Goal: Task Accomplishment & Management: Use online tool/utility

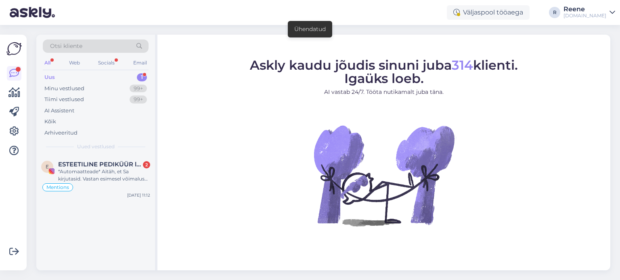
click at [48, 63] on div "All" at bounding box center [47, 63] width 9 height 10
click at [52, 123] on div "Kõik" at bounding box center [50, 122] width 12 height 8
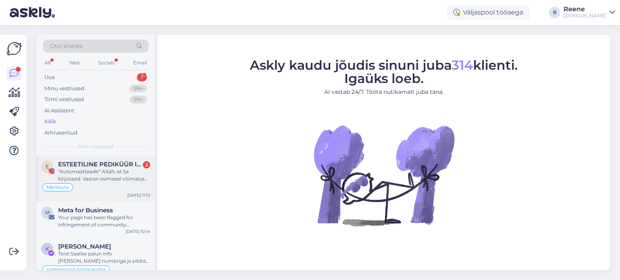
click at [89, 165] on span "ESTEETILINE PEDIKÜÜR l PROBLEEMSED JALAD" at bounding box center [100, 164] width 84 height 7
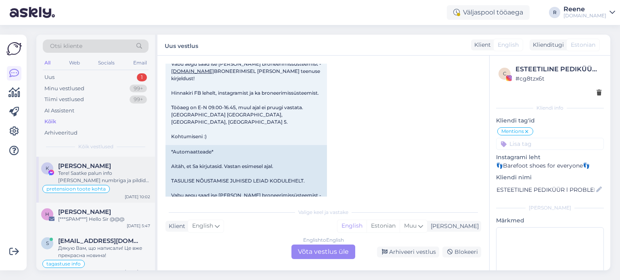
scroll to position [40, 0]
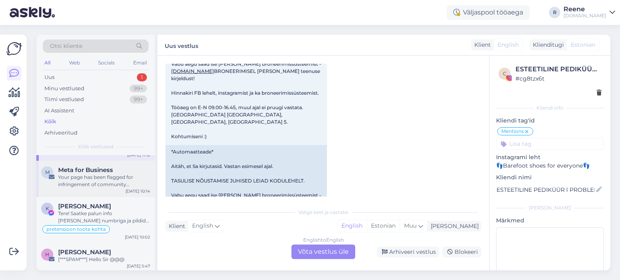
click at [93, 178] on div "Your page has been flagged for infringement of community guidelines" at bounding box center [104, 181] width 92 height 15
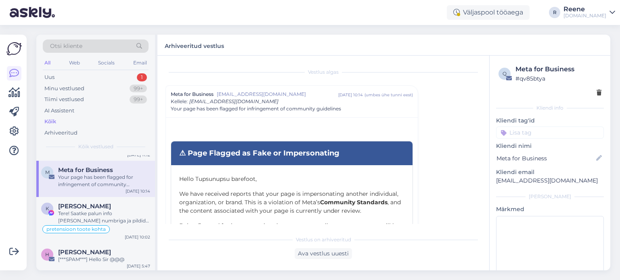
click at [595, 95] on div "q Meta for Business # qv85btya" at bounding box center [550, 81] width 108 height 38
click at [596, 93] on icon at bounding box center [598, 93] width 5 height 6
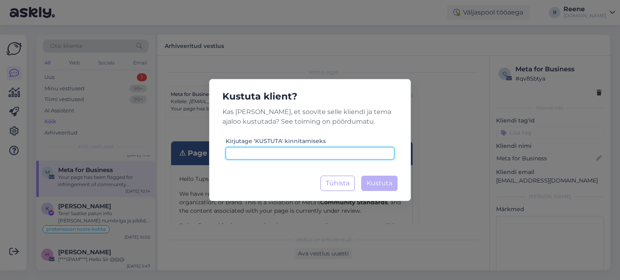
click at [300, 155] on input at bounding box center [310, 153] width 169 height 13
type input "kustuta"
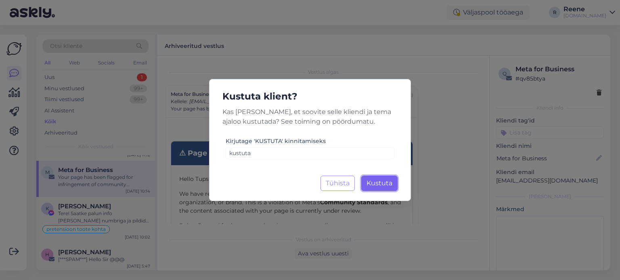
click at [385, 182] on span "Kustuta" at bounding box center [379, 184] width 26 height 8
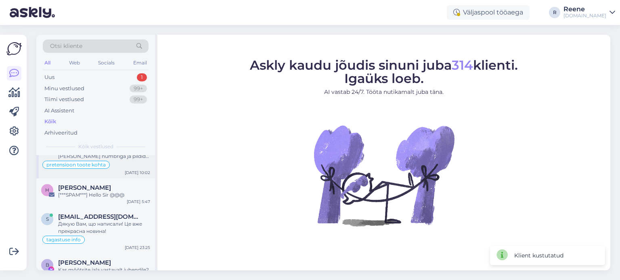
scroll to position [81, 0]
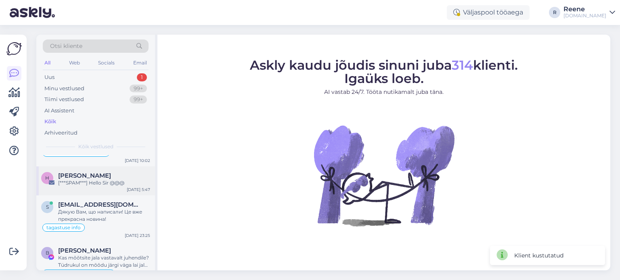
click at [89, 185] on div "[***SPAM***] Hello Sir @@@" at bounding box center [104, 183] width 92 height 7
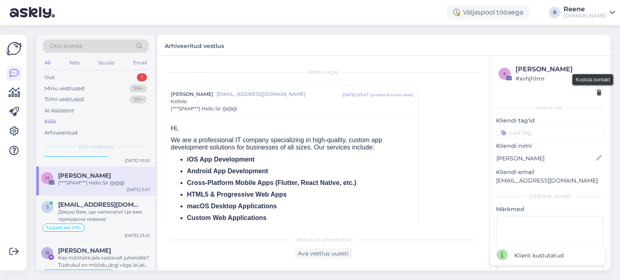
click at [596, 92] on icon at bounding box center [598, 93] width 5 height 6
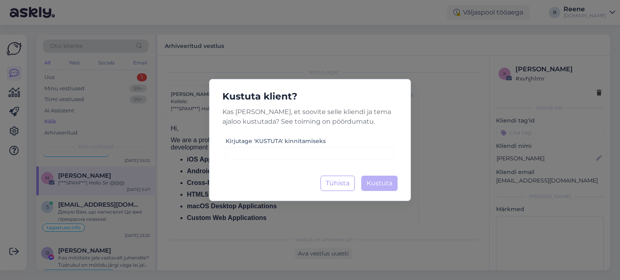
click at [333, 161] on div "Kustuta klient? Kas [PERSON_NAME], et soovite selle kliendi ja tema ajaloo kust…" at bounding box center [310, 140] width 202 height 122
click at [337, 152] on input at bounding box center [310, 153] width 169 height 13
paste input "kustuta"
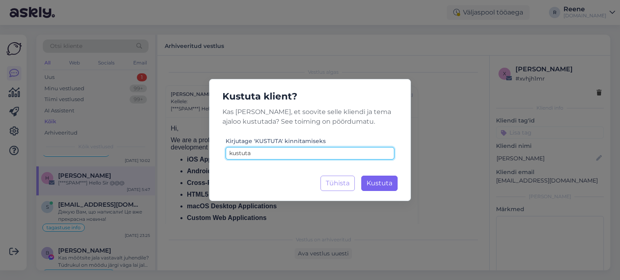
type input "kustuta"
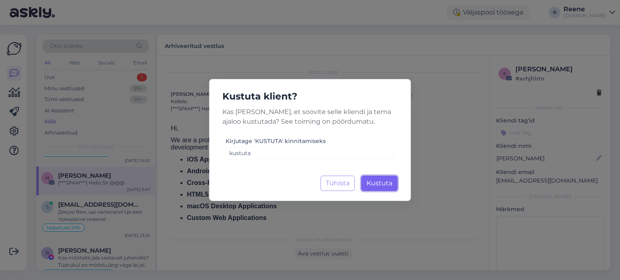
click at [385, 184] on span "Kustuta" at bounding box center [379, 184] width 26 height 8
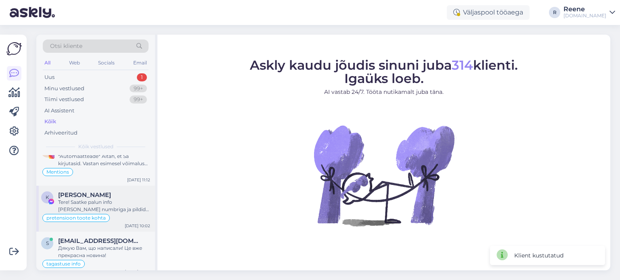
scroll to position [40, 0]
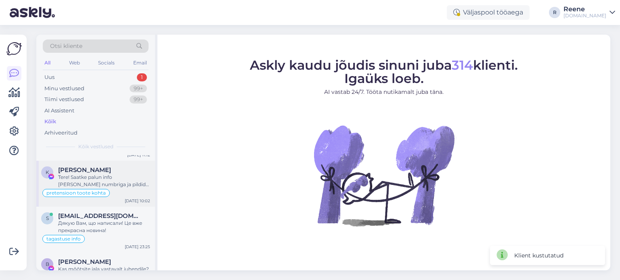
click at [111, 182] on div "Tere! Saatke palun info [PERSON_NAME] numbriga ja pildid [EMAIL_ADDRESS][DOMAIN…" at bounding box center [104, 181] width 92 height 15
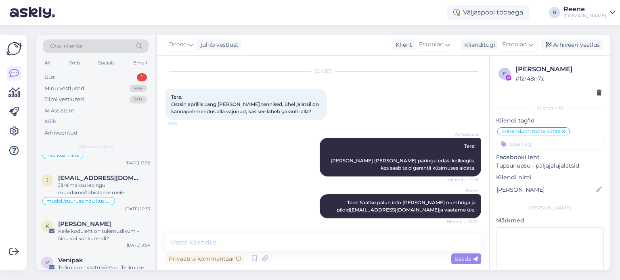
scroll to position [363, 0]
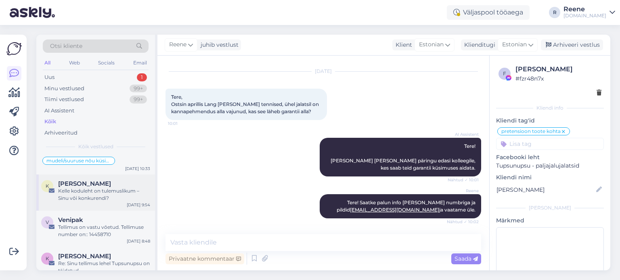
click at [104, 182] on div "[PERSON_NAME]" at bounding box center [104, 183] width 92 height 7
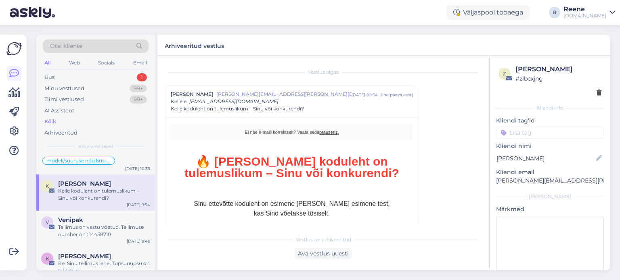
click at [590, 90] on div at bounding box center [549, 93] width 103 height 8
click at [596, 92] on icon at bounding box center [598, 93] width 5 height 6
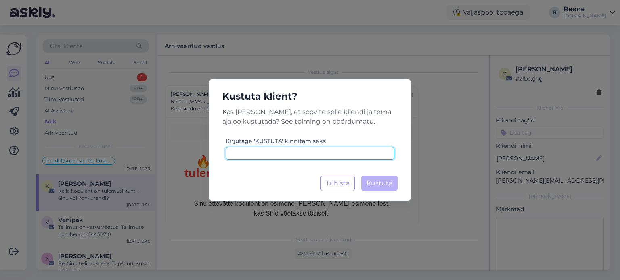
click at [306, 153] on input at bounding box center [310, 153] width 169 height 13
paste input "kustuta"
type input "kustuta"
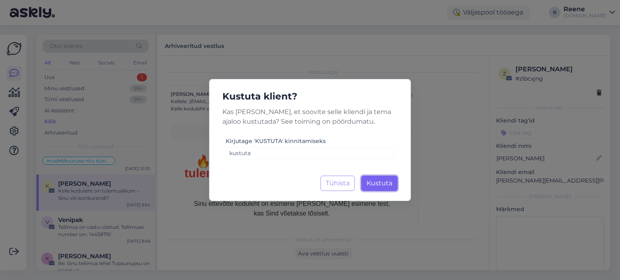
click at [388, 184] on span "Kustuta" at bounding box center [379, 184] width 26 height 8
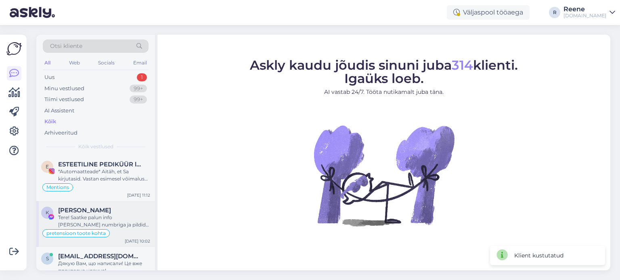
click at [99, 221] on div "Tere! Saatke palun info [PERSON_NAME] numbriga ja pildid [EMAIL_ADDRESS][DOMAIN…" at bounding box center [104, 221] width 92 height 15
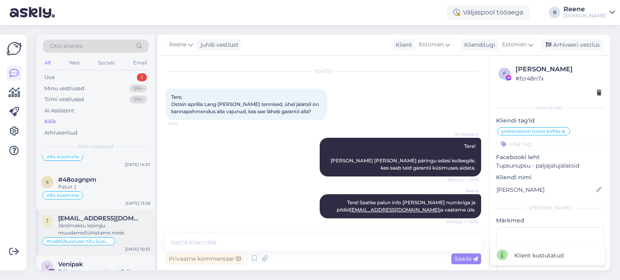
scroll to position [323, 0]
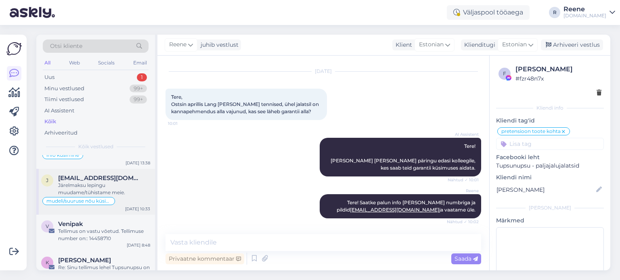
click at [102, 228] on div "Tellimus on vastu võetud. Tellimuse number on:: 14458710" at bounding box center [104, 235] width 92 height 15
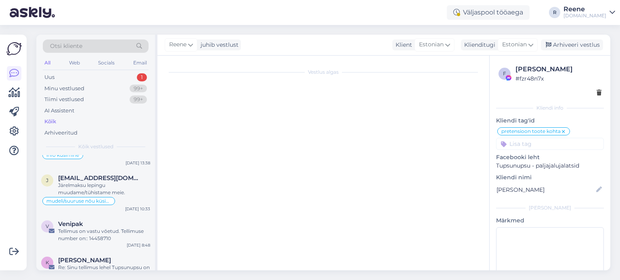
scroll to position [3035, 0]
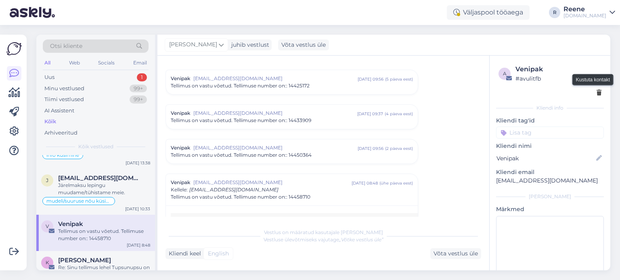
click at [596, 95] on icon at bounding box center [598, 93] width 5 height 6
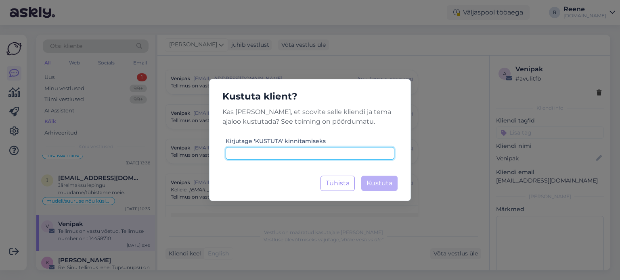
click at [339, 159] on input at bounding box center [310, 153] width 169 height 13
paste input "kustuta"
type input "kustuta"
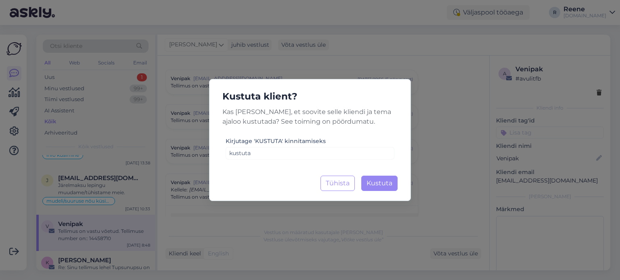
click at [369, 174] on div "Kustuta klient? Kas [PERSON_NAME], et soovite selle kliendi ja tema ajaloo kust…" at bounding box center [310, 140] width 202 height 122
click at [375, 182] on span "Kustuta" at bounding box center [379, 184] width 26 height 8
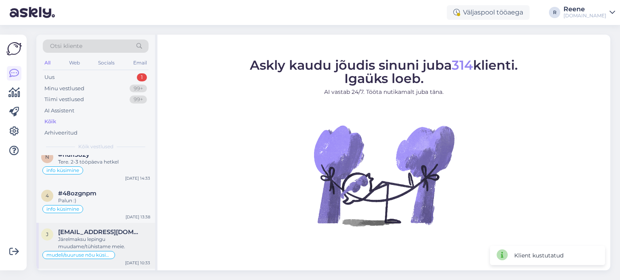
scroll to position [282, 0]
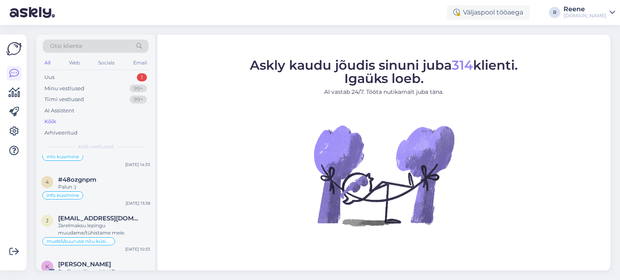
click at [98, 46] on div "Otsi kliente" at bounding box center [96, 46] width 106 height 13
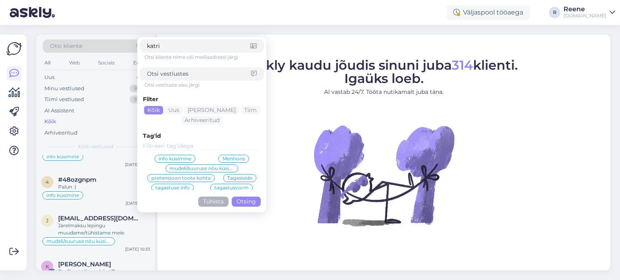
type input "katrin"
click button "Otsing" at bounding box center [246, 202] width 29 height 10
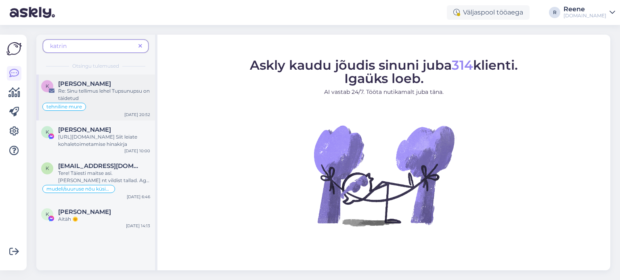
click at [98, 103] on div "tehniline mure" at bounding box center [95, 107] width 109 height 10
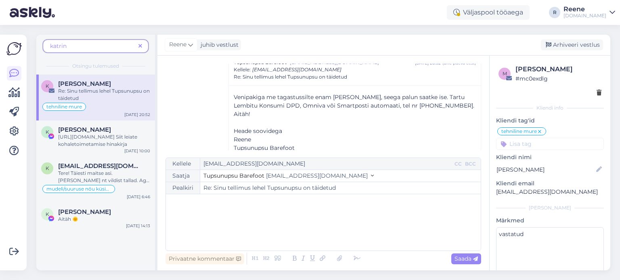
scroll to position [198, 0]
